Goal: Task Accomplishment & Management: Use online tool/utility

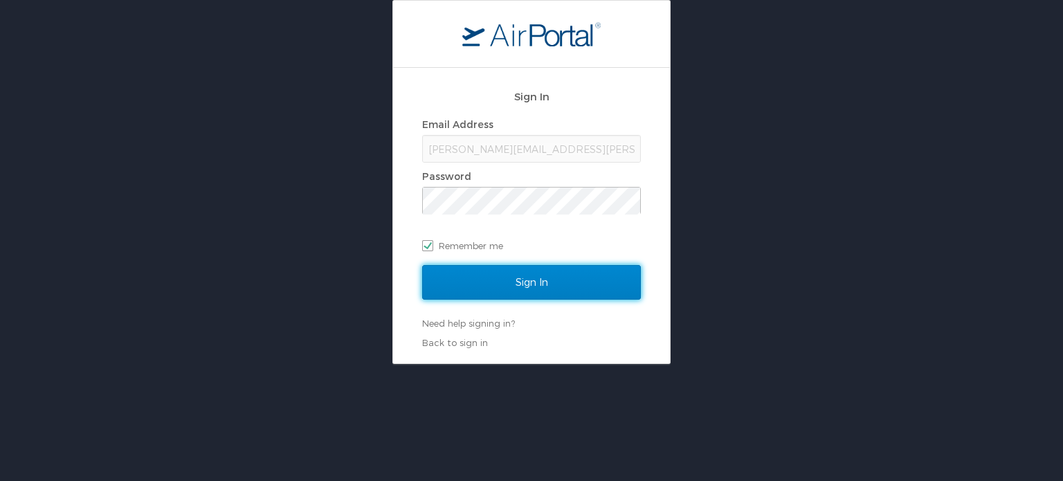
click at [598, 281] on input "Sign In" at bounding box center [531, 282] width 219 height 35
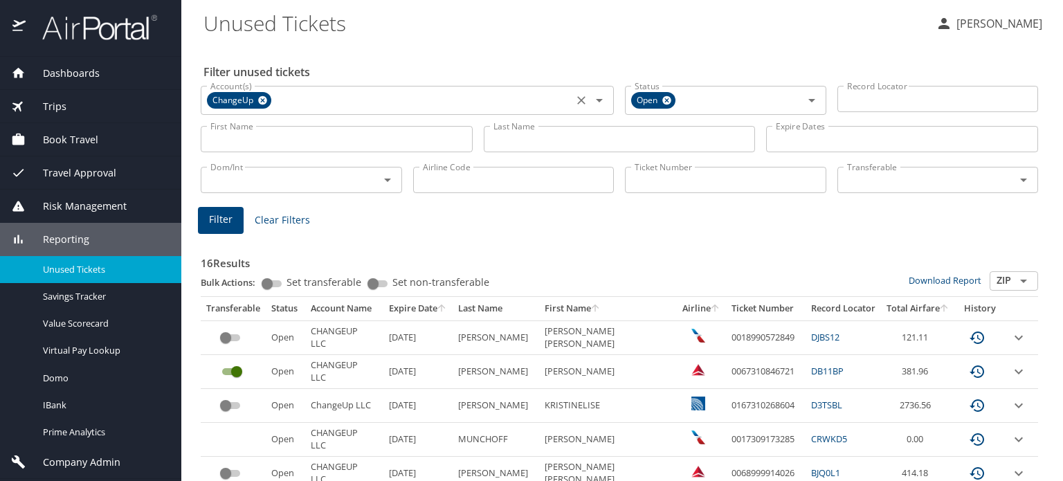
click at [263, 104] on icon at bounding box center [262, 100] width 10 height 15
click at [255, 137] on input "First Name" at bounding box center [337, 139] width 272 height 26
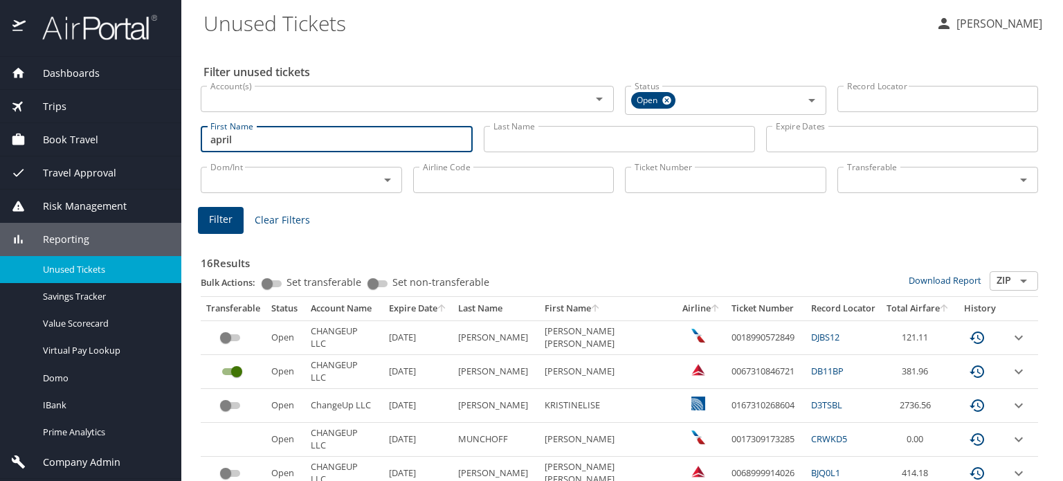
type input "april"
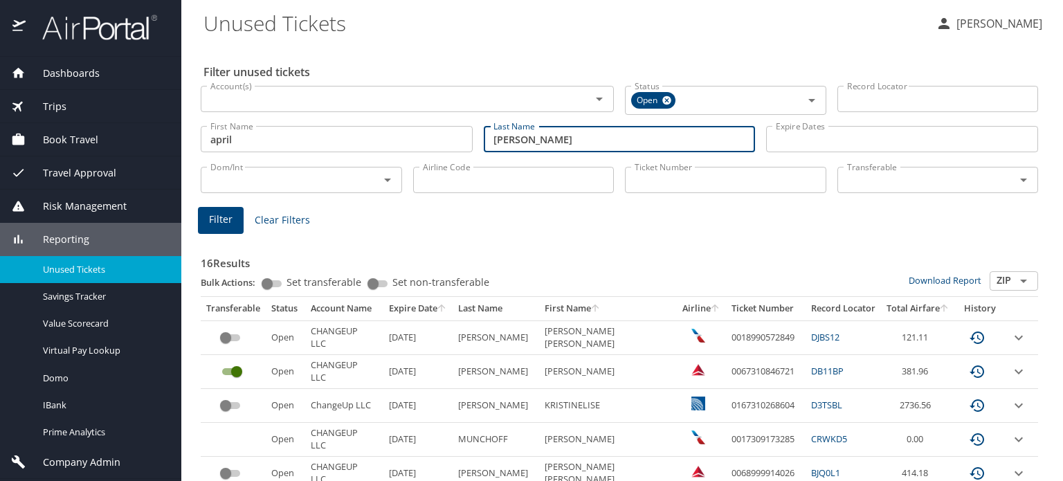
type input "[PERSON_NAME]"
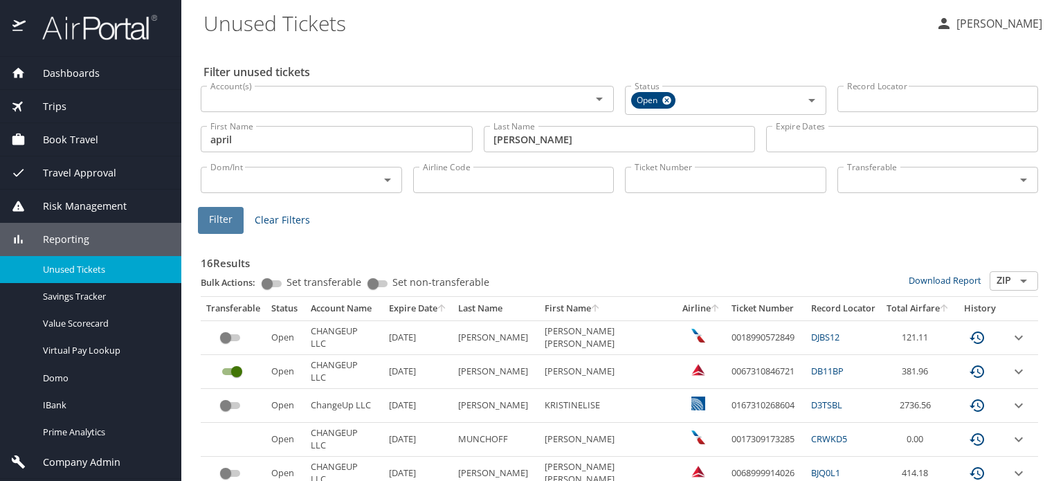
click at [235, 229] on button "Filter" at bounding box center [221, 220] width 46 height 27
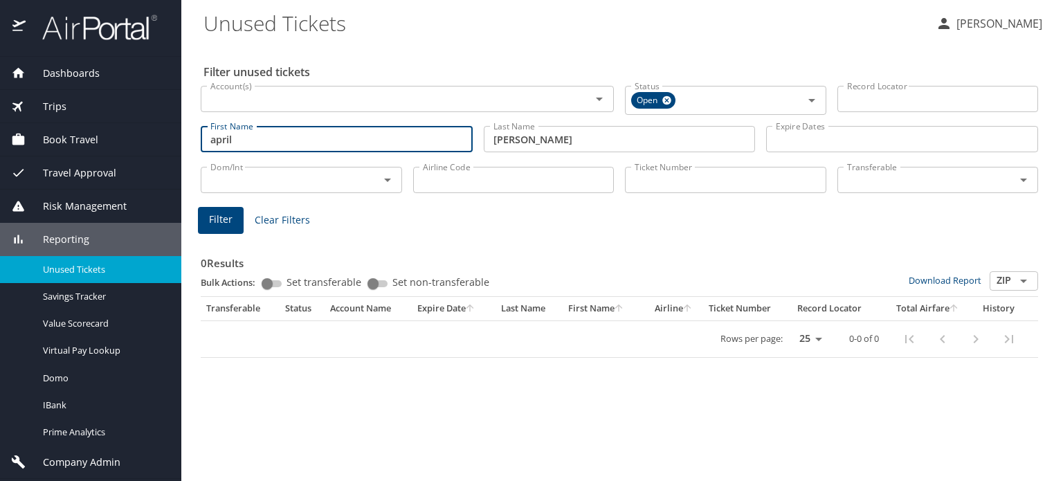
click at [288, 134] on input "april" at bounding box center [337, 139] width 272 height 26
click at [209, 215] on span "Filter" at bounding box center [221, 219] width 24 height 17
drag, startPoint x: 280, startPoint y: 141, endPoint x: 215, endPoint y: 144, distance: 65.1
click at [215, 144] on input "[PERSON_NAME]" at bounding box center [337, 139] width 272 height 26
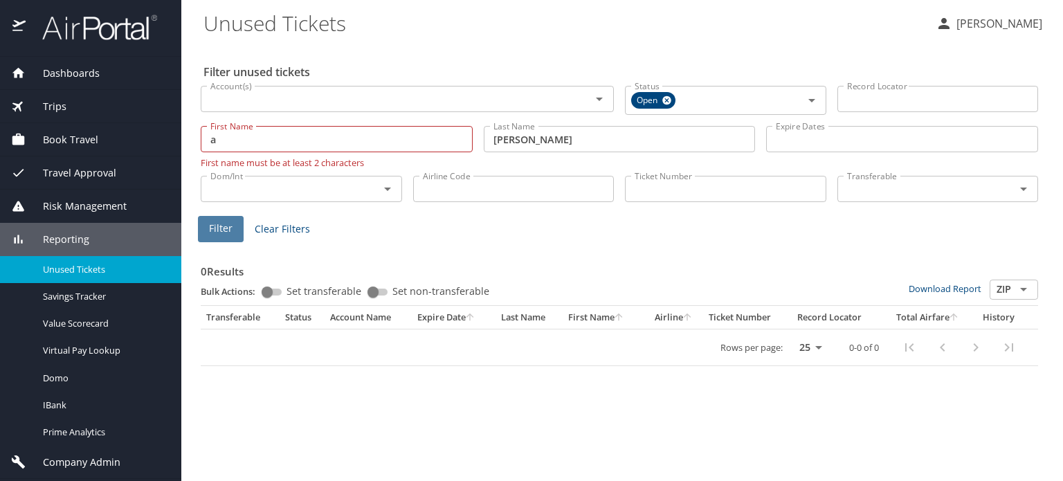
click at [208, 240] on button "Filter" at bounding box center [221, 229] width 46 height 27
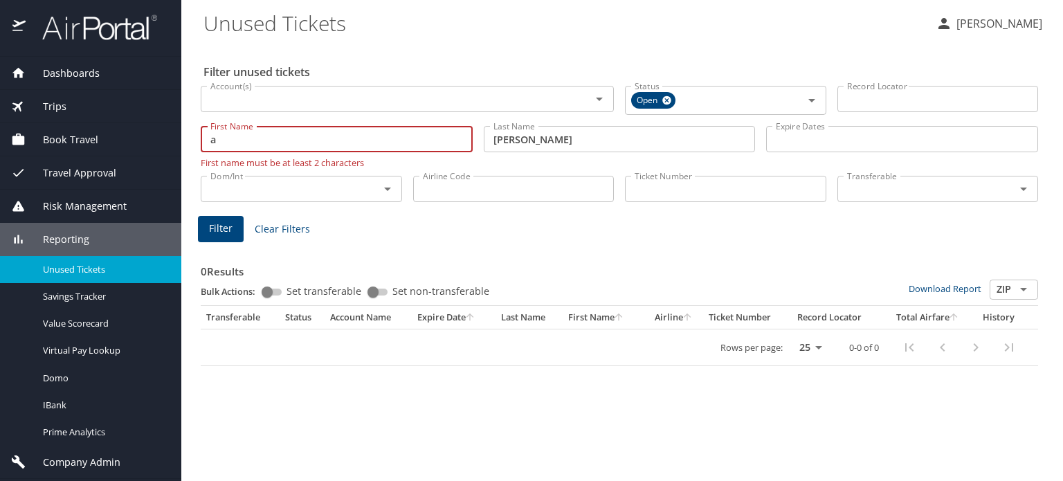
click at [235, 140] on input "a" at bounding box center [337, 139] width 272 height 26
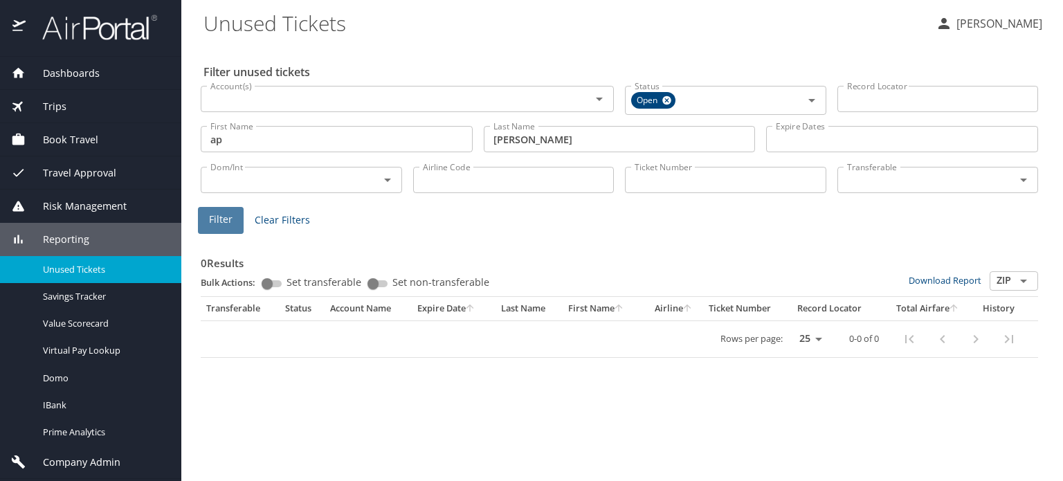
click at [212, 223] on span "Filter" at bounding box center [221, 219] width 24 height 17
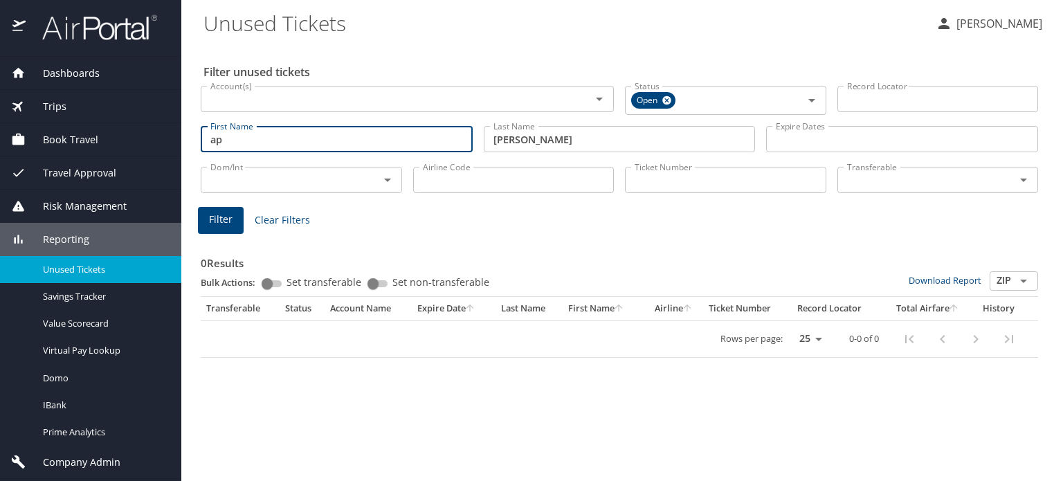
drag, startPoint x: 378, startPoint y: 143, endPoint x: -19, endPoint y: 125, distance: 397.6
click at [0, 125] on html "Dashboards AirPortal 360™ Manager AirPortal 360™ Agent My Travel Dashboard Trip…" at bounding box center [531, 240] width 1063 height 481
type input "[PERSON_NAME]"
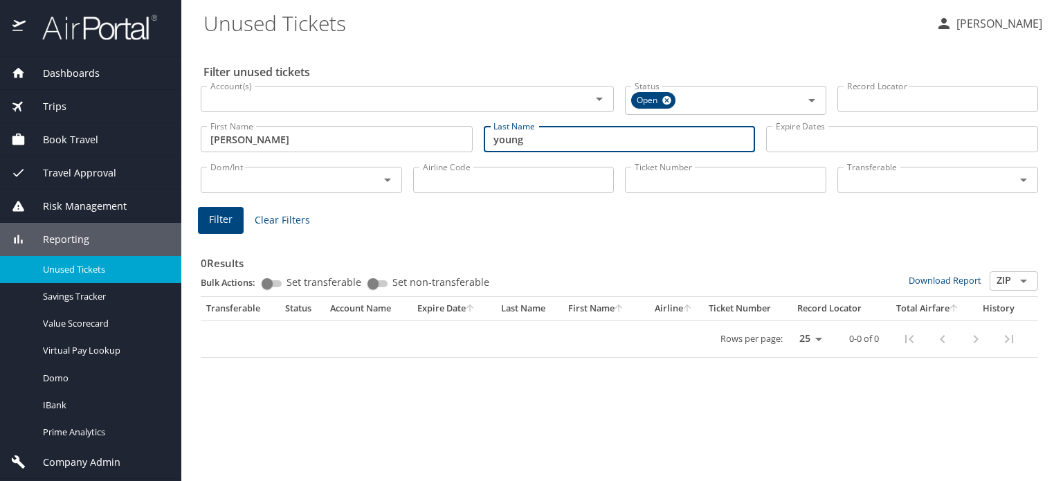
type input "young"
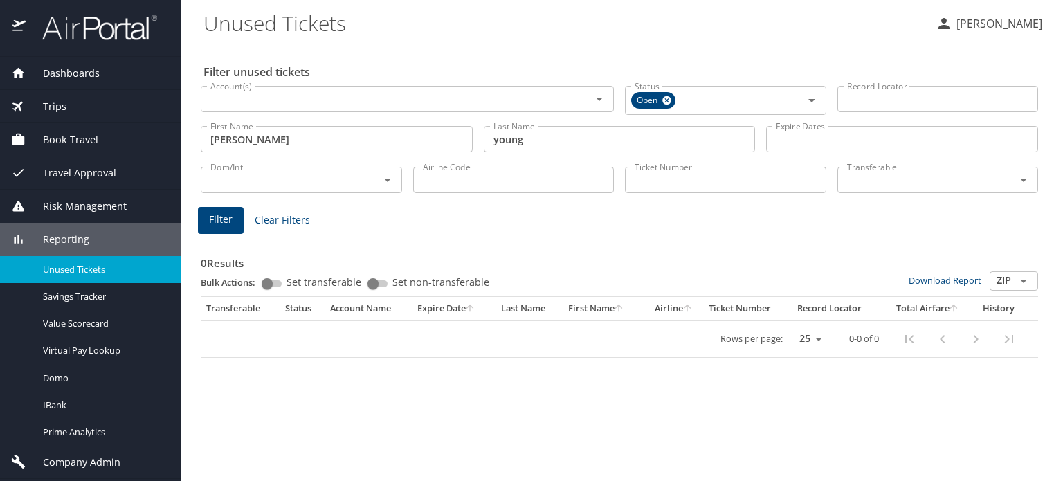
click at [194, 221] on main "Unused Tickets [PERSON_NAME] Filter unused tickets Account(s) Account(s) Status…" at bounding box center [621, 240] width 881 height 481
click at [205, 221] on button "Filter" at bounding box center [221, 220] width 46 height 27
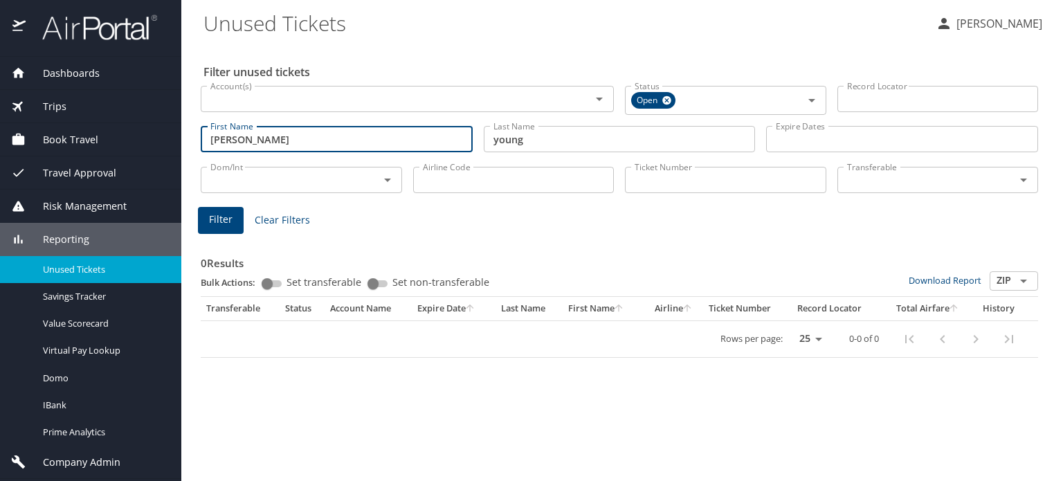
click at [262, 138] on input "[PERSON_NAME]" at bounding box center [337, 139] width 272 height 26
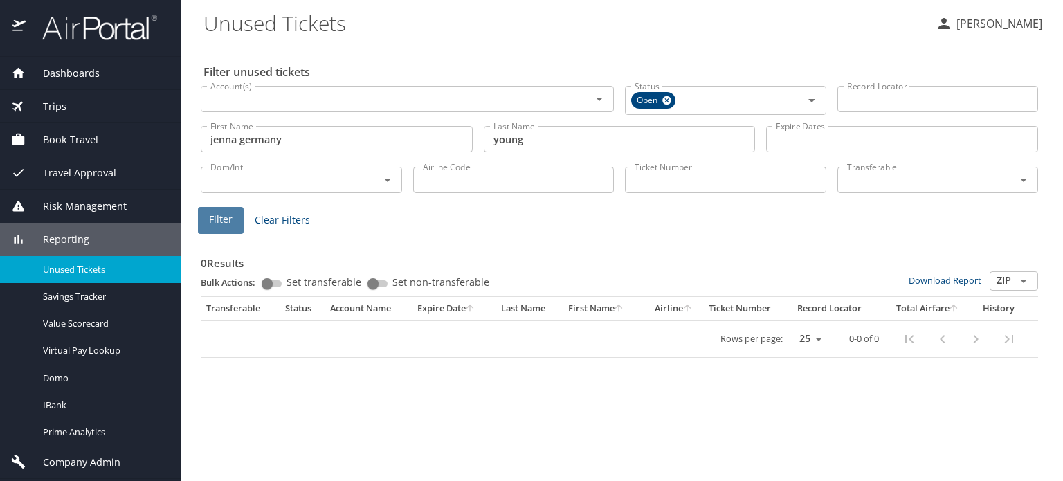
click at [230, 214] on span "Filter" at bounding box center [221, 219] width 24 height 17
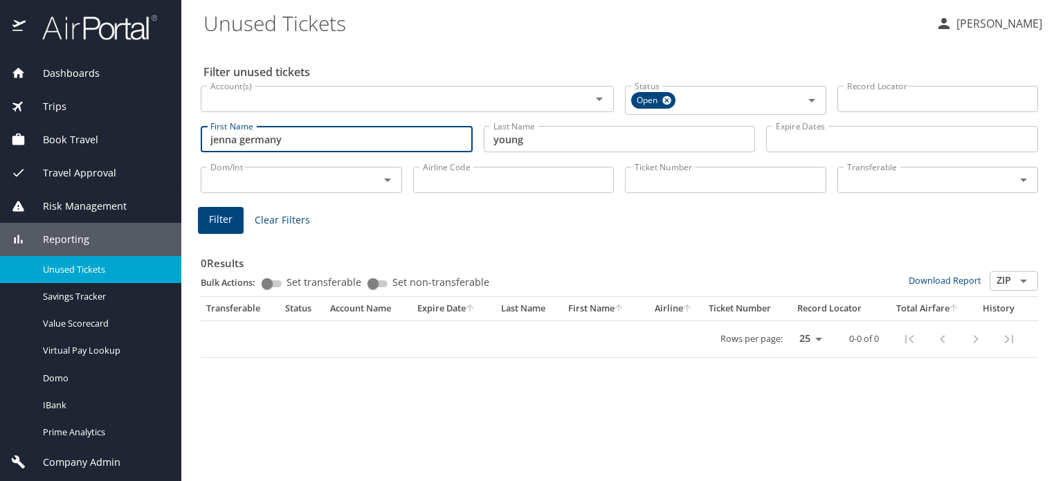
drag, startPoint x: 246, startPoint y: 124, endPoint x: 97, endPoint y: 95, distance: 152.2
click at [98, 104] on div "Dashboards AirPortal 360™ Manager AirPortal 360™ Agent My Travel Dashboard Trip…" at bounding box center [531, 240] width 1063 height 481
type input "[PERSON_NAME]"
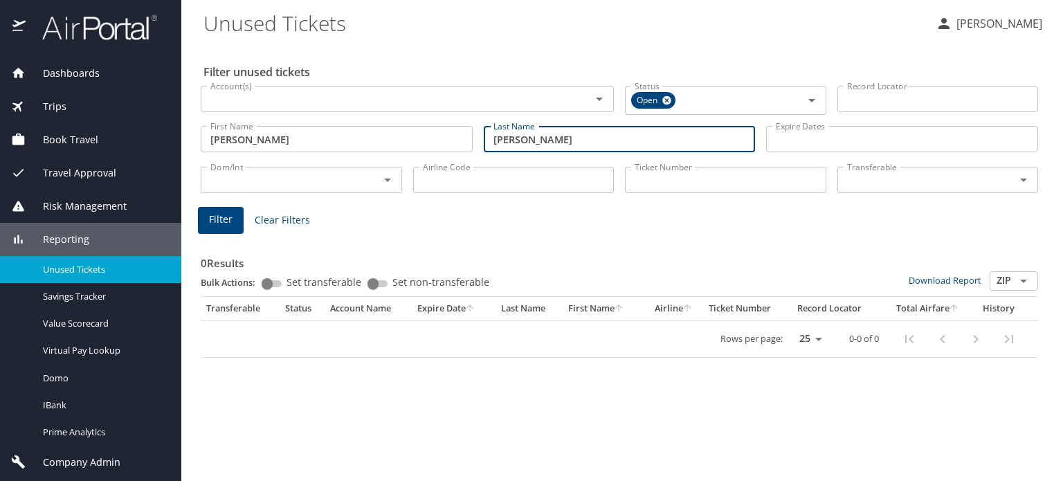
type input "[PERSON_NAME]"
click at [228, 229] on button "Filter" at bounding box center [221, 220] width 46 height 27
